Goal: Navigation & Orientation: Find specific page/section

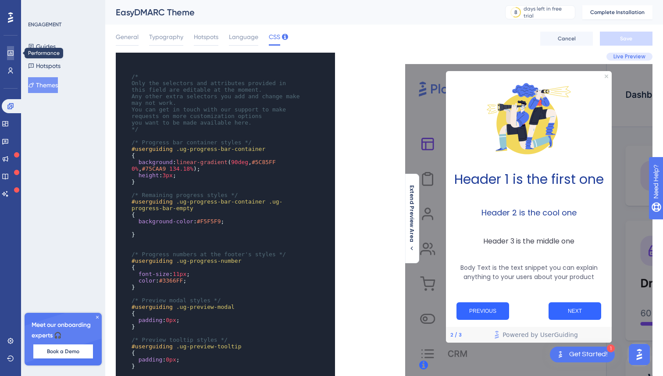
click at [10, 54] on icon at bounding box center [10, 53] width 7 height 7
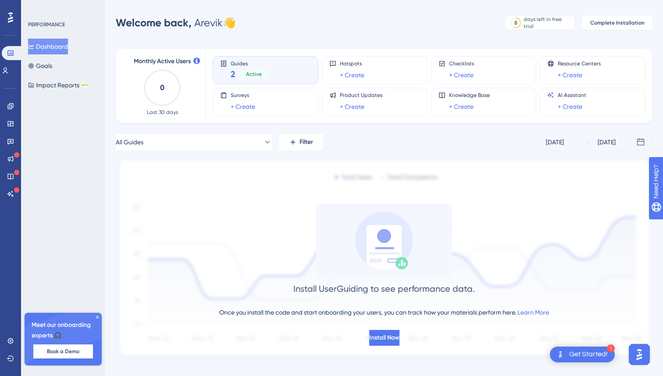
click at [10, 98] on div "Engagement Widgets Feedback Product Updates Knowledge Base AI Assistant" at bounding box center [11, 139] width 14 height 123
click at [11, 99] on div "Engagement Widgets Feedback Product Updates Knowledge Base AI Assistant" at bounding box center [11, 139] width 14 height 123
click at [8, 110] on link at bounding box center [10, 106] width 7 height 14
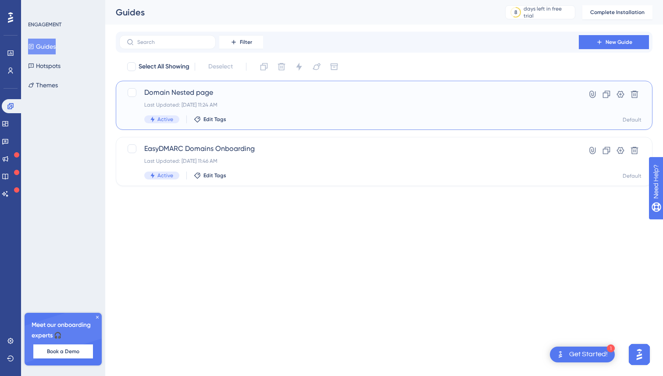
click at [259, 105] on div "Last Updated: [DATE] 11:24 AM" at bounding box center [349, 104] width 410 height 7
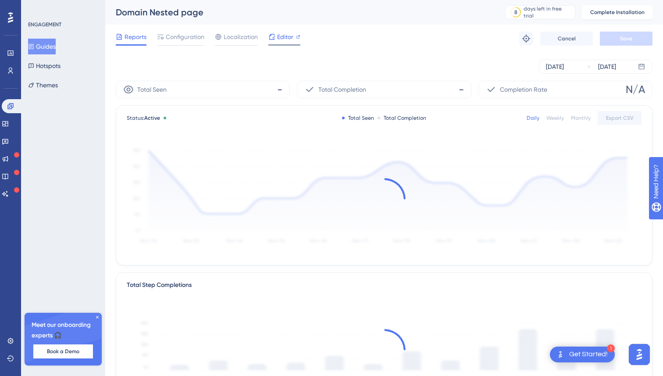
click at [278, 32] on span "Editor" at bounding box center [285, 37] width 16 height 11
